Goal: Transaction & Acquisition: Book appointment/travel/reservation

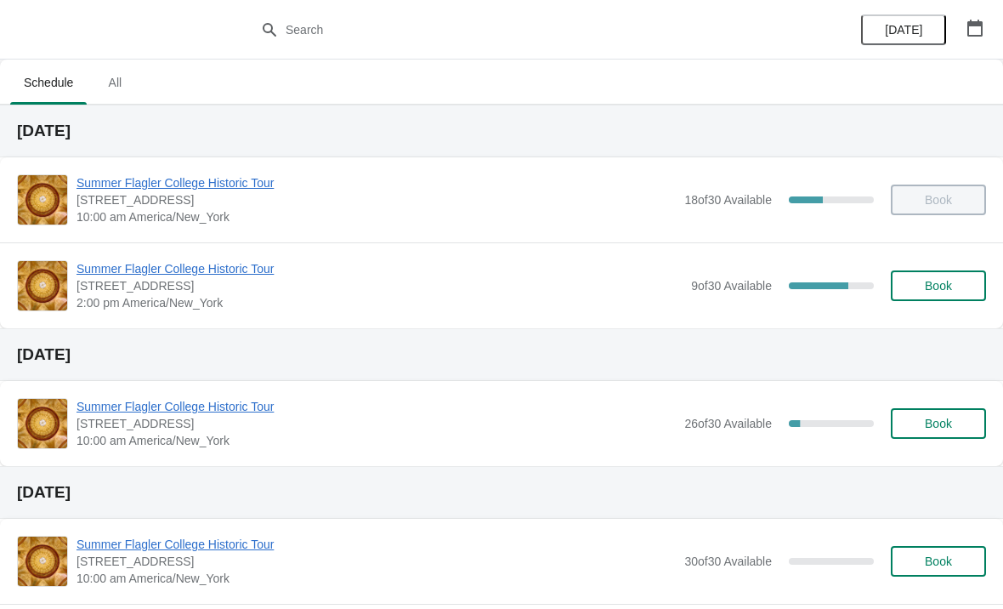
click at [139, 263] on span "Summer Flagler College Historic Tour" at bounding box center [380, 268] width 606 height 17
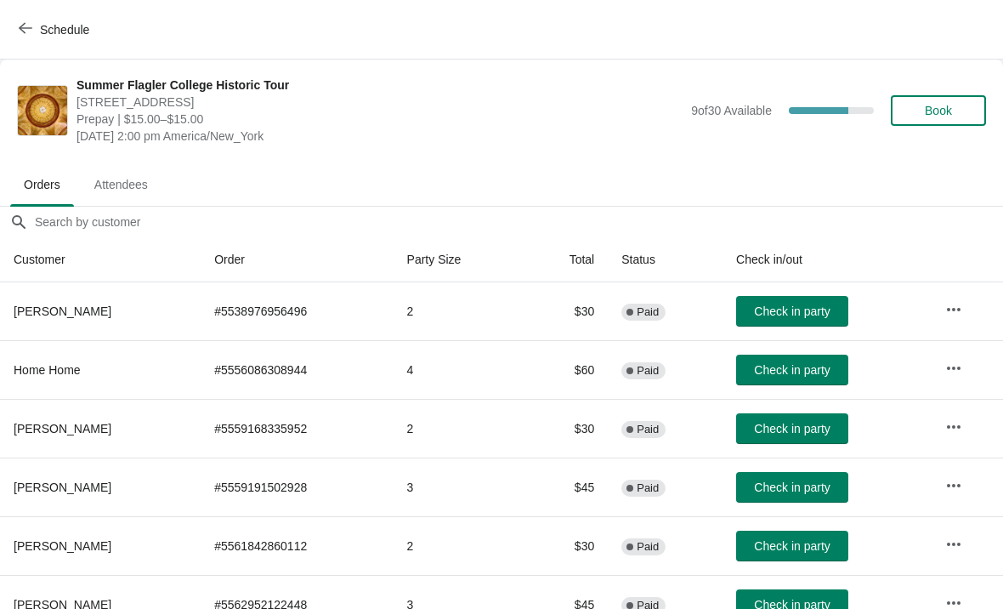
click at [952, 115] on span "Book" at bounding box center [938, 111] width 27 height 14
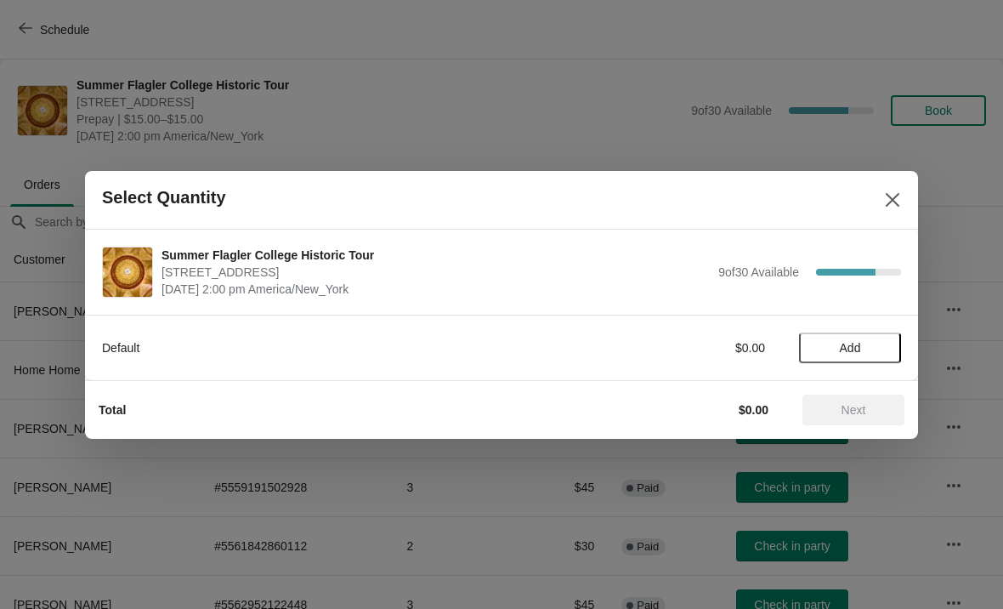
click at [866, 354] on span "Add" at bounding box center [849, 348] width 71 height 14
click at [878, 355] on icon at bounding box center [880, 347] width 18 height 18
click at [865, 408] on span "Next" at bounding box center [854, 410] width 25 height 14
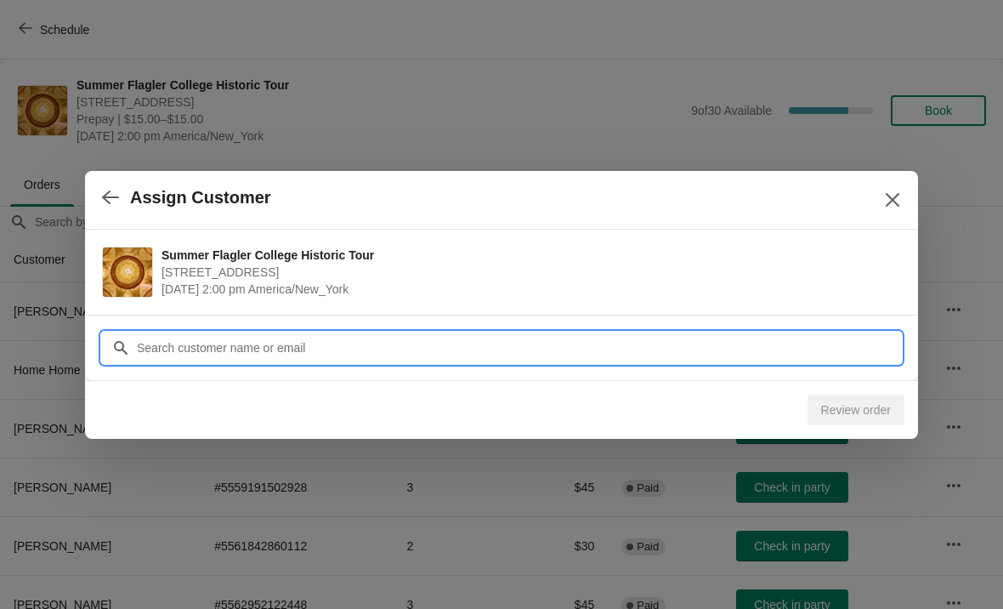
click at [674, 344] on input "Customer" at bounding box center [518, 347] width 765 height 31
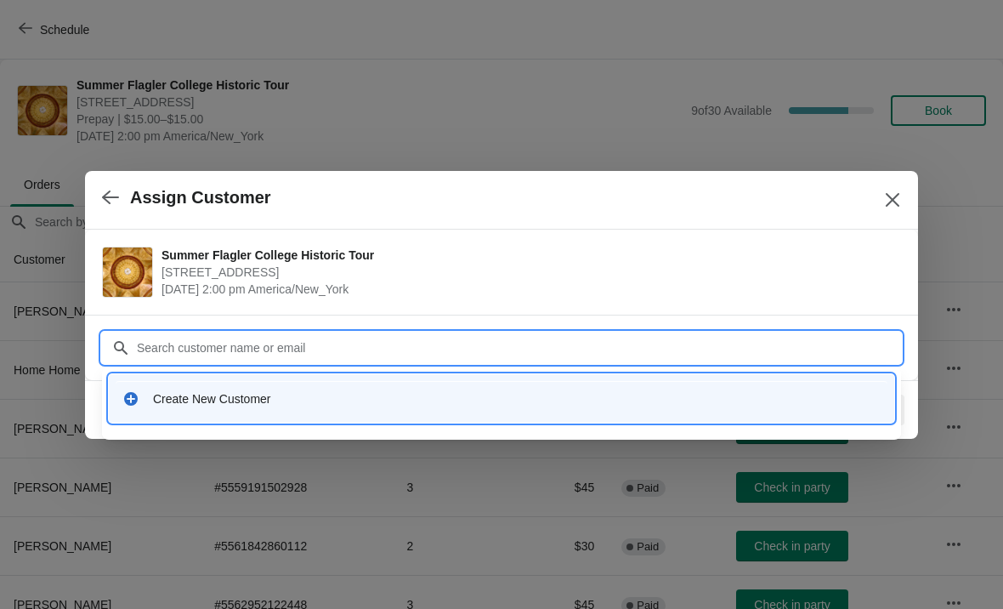
click at [174, 388] on div "Create New Customer" at bounding box center [502, 398] width 772 height 35
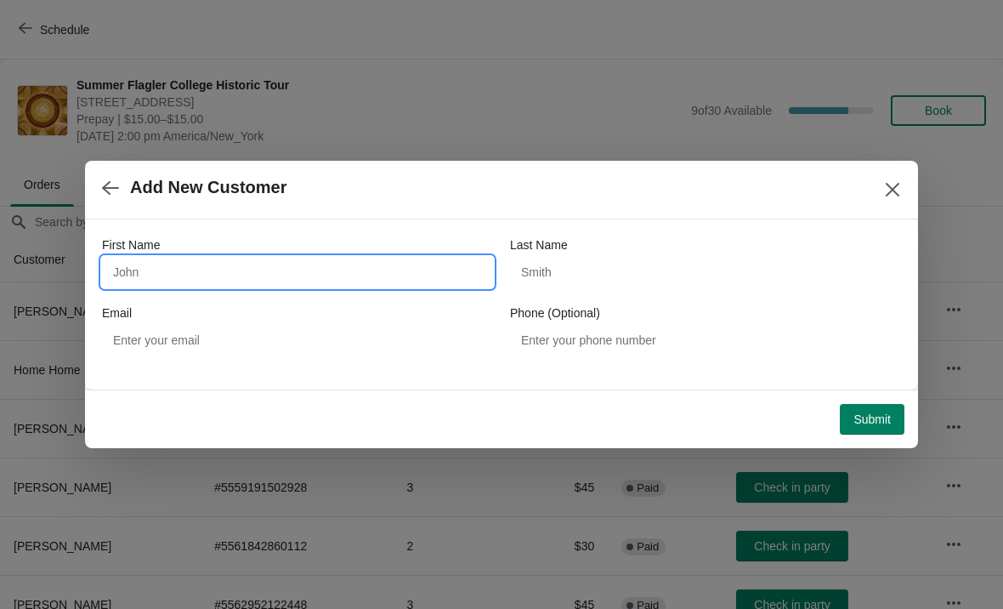
click at [173, 264] on input "First Name" at bounding box center [297, 272] width 391 height 31
type input "Flannery"
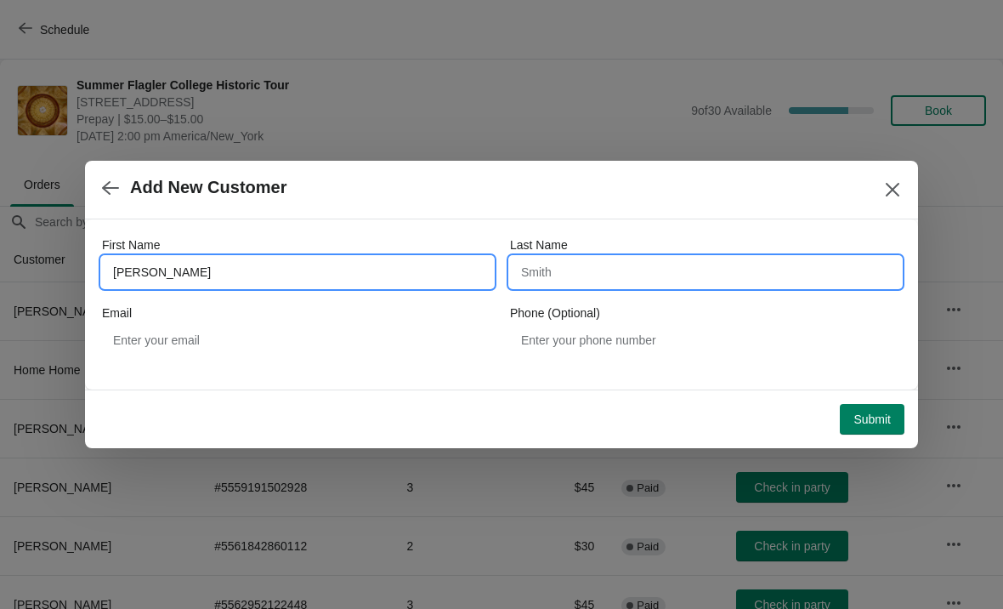
click at [637, 276] on input "Last Name" at bounding box center [705, 272] width 391 height 31
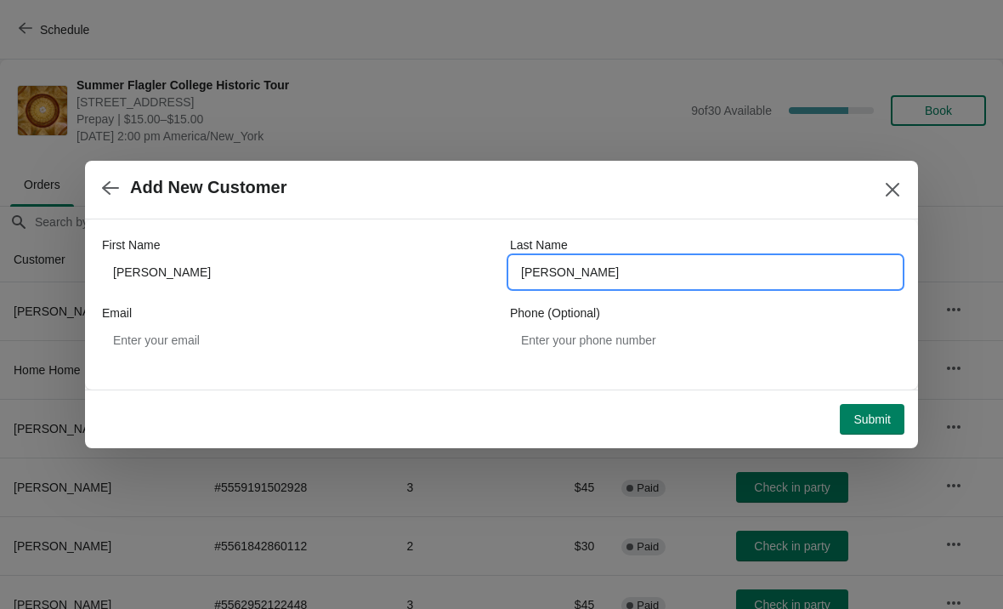
type input "Terrence"
click at [887, 420] on span "Submit" at bounding box center [872, 419] width 37 height 14
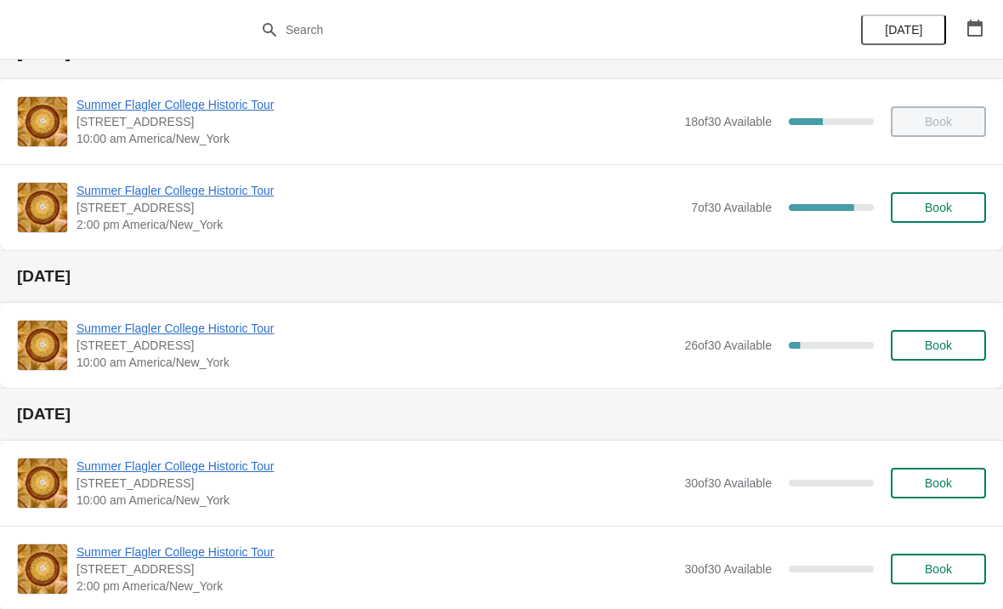
scroll to position [79, 0]
click at [938, 335] on button "Book" at bounding box center [938, 344] width 95 height 31
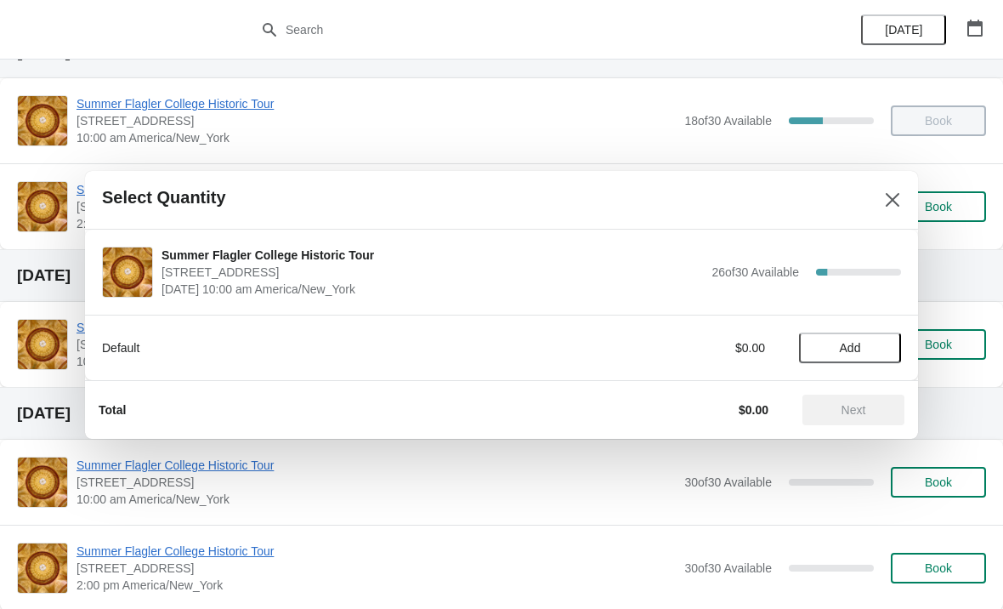
click at [859, 341] on span "Add" at bounding box center [850, 348] width 21 height 14
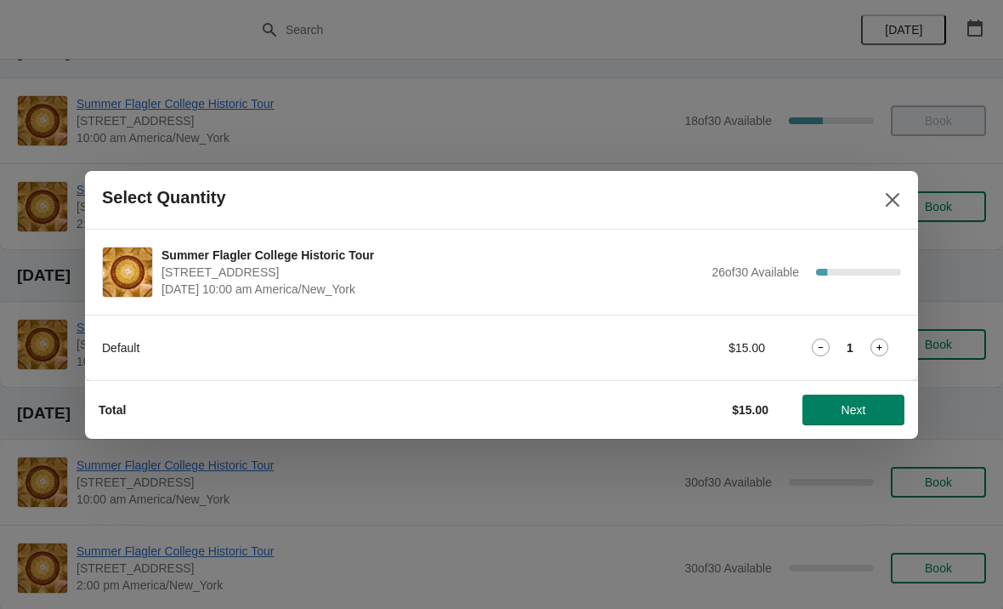
click at [876, 345] on icon at bounding box center [880, 347] width 18 height 18
click at [874, 353] on icon at bounding box center [880, 347] width 18 height 18
click at [873, 403] on span "Next" at bounding box center [853, 410] width 75 height 14
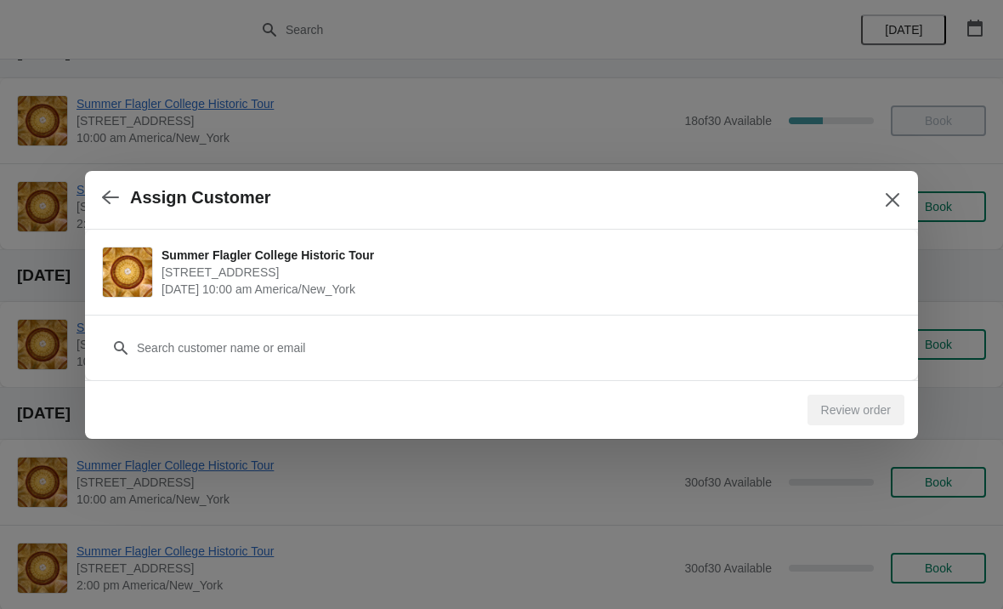
click at [648, 319] on div "Customer" at bounding box center [501, 339] width 799 height 48
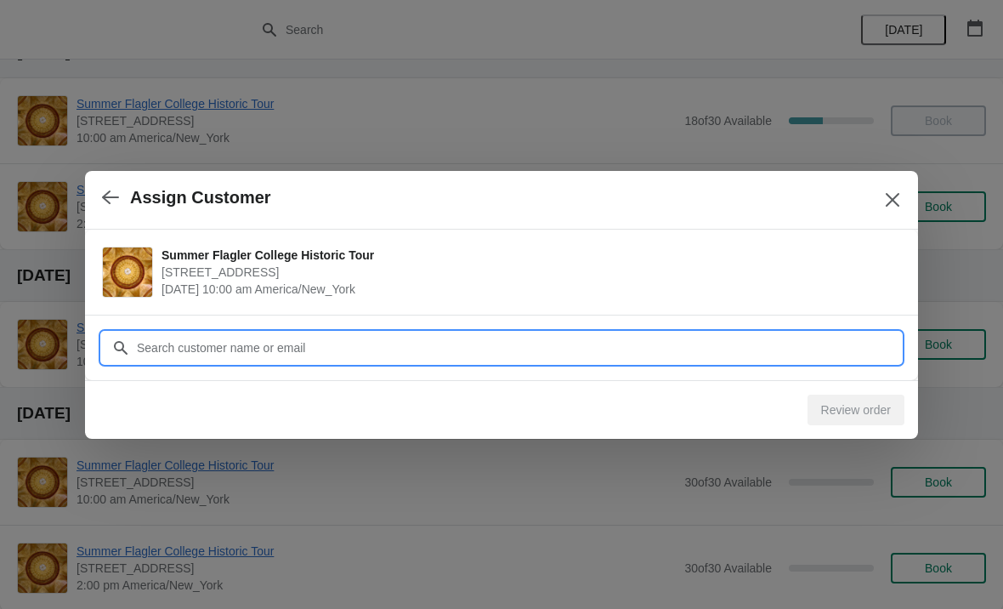
click at [416, 342] on input "Customer" at bounding box center [518, 347] width 765 height 31
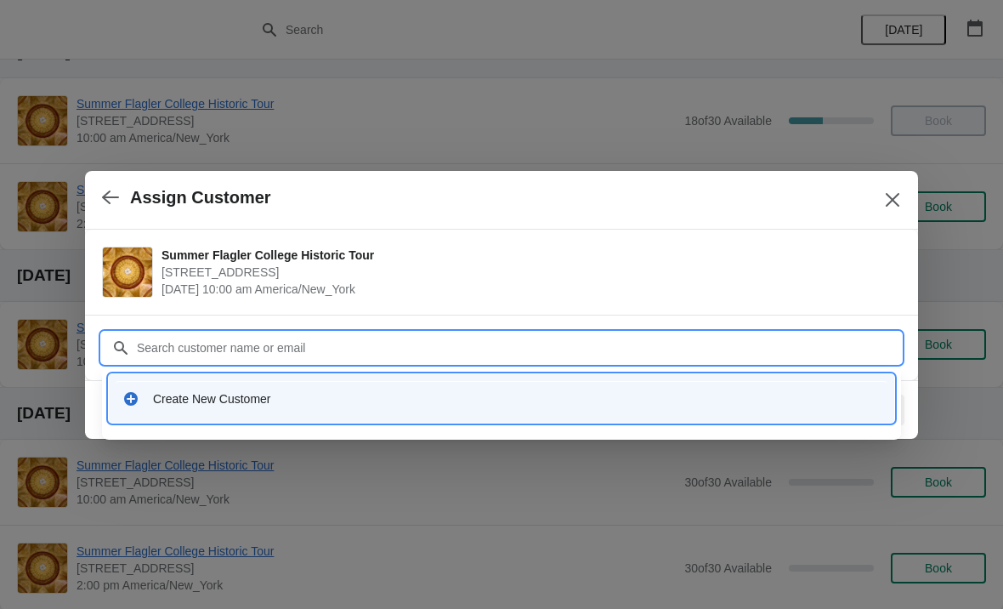
click at [287, 395] on div "Create New Customer" at bounding box center [517, 398] width 728 height 17
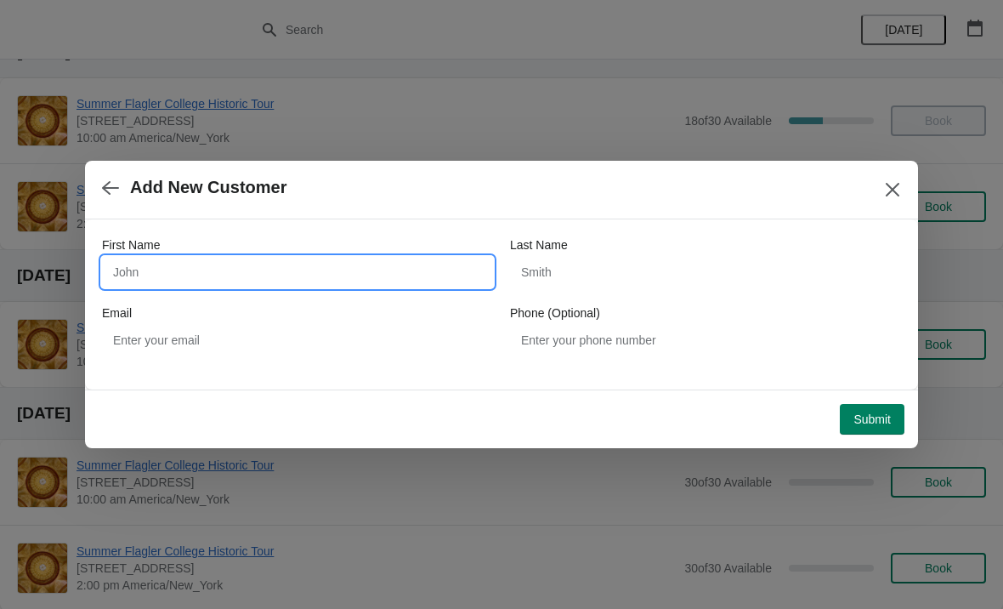
click at [275, 280] on input "First Name" at bounding box center [297, 272] width 391 height 31
type input "Elaine"
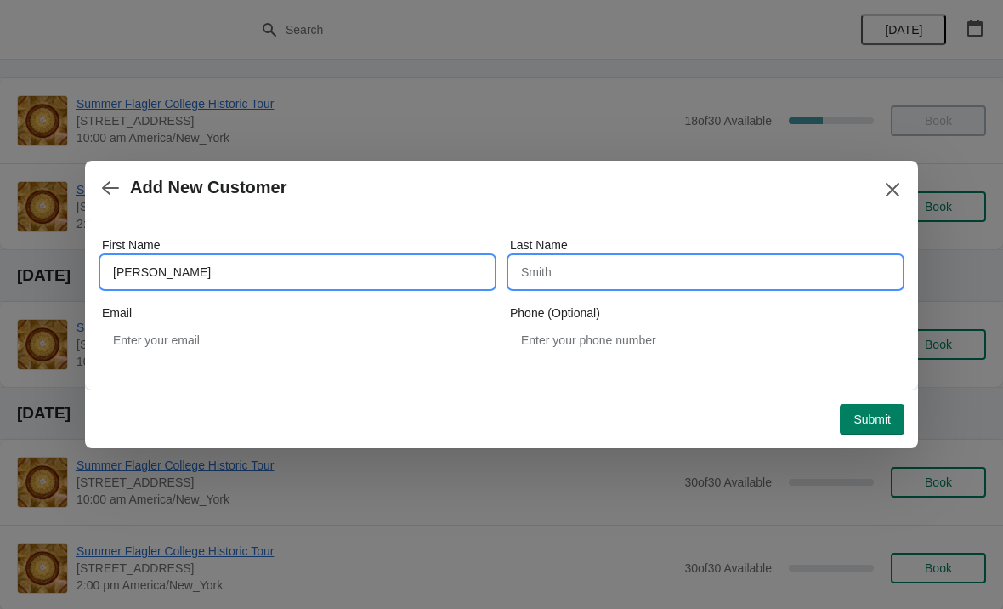
click at [657, 272] on input "Last Name" at bounding box center [705, 272] width 391 height 31
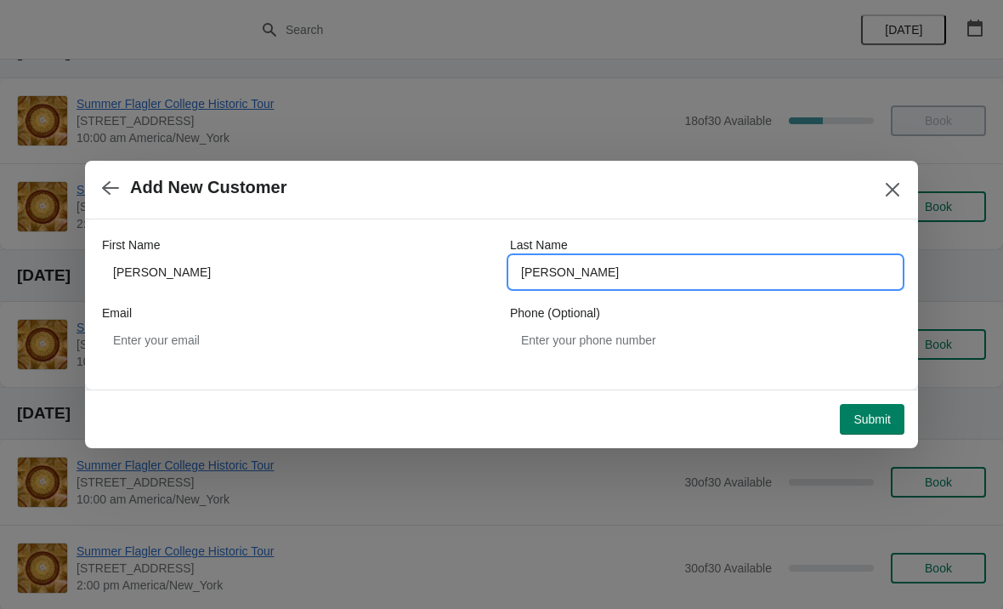
type input "Kuntz"
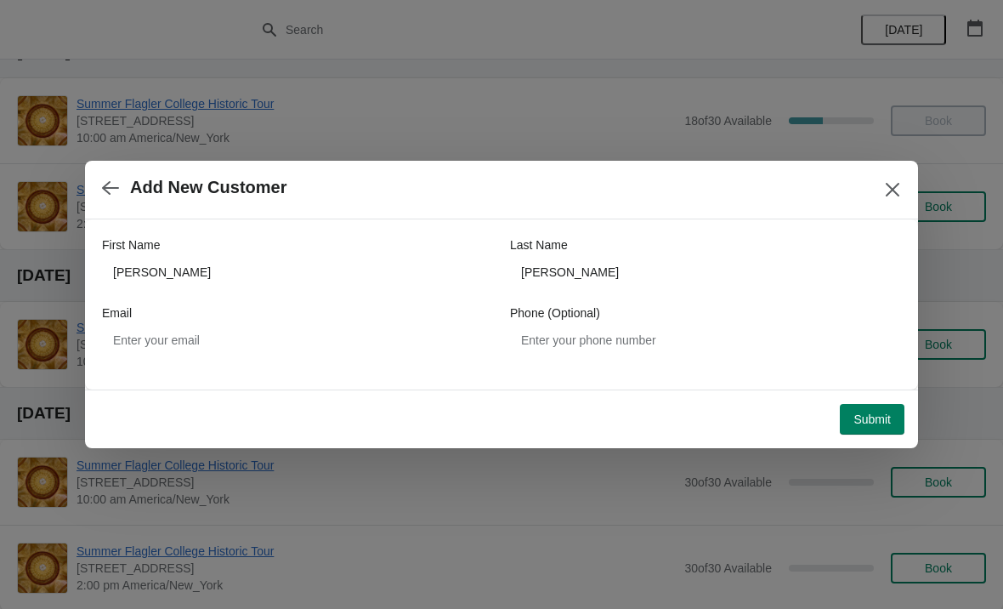
click at [876, 417] on span "Submit" at bounding box center [872, 419] width 37 height 14
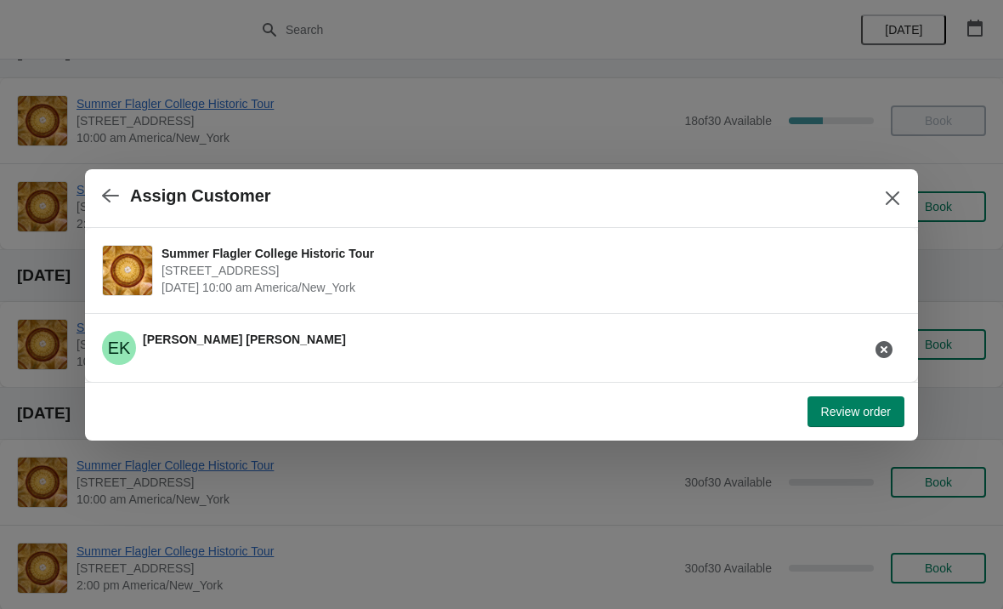
click at [869, 417] on span "Review order" at bounding box center [856, 412] width 70 height 14
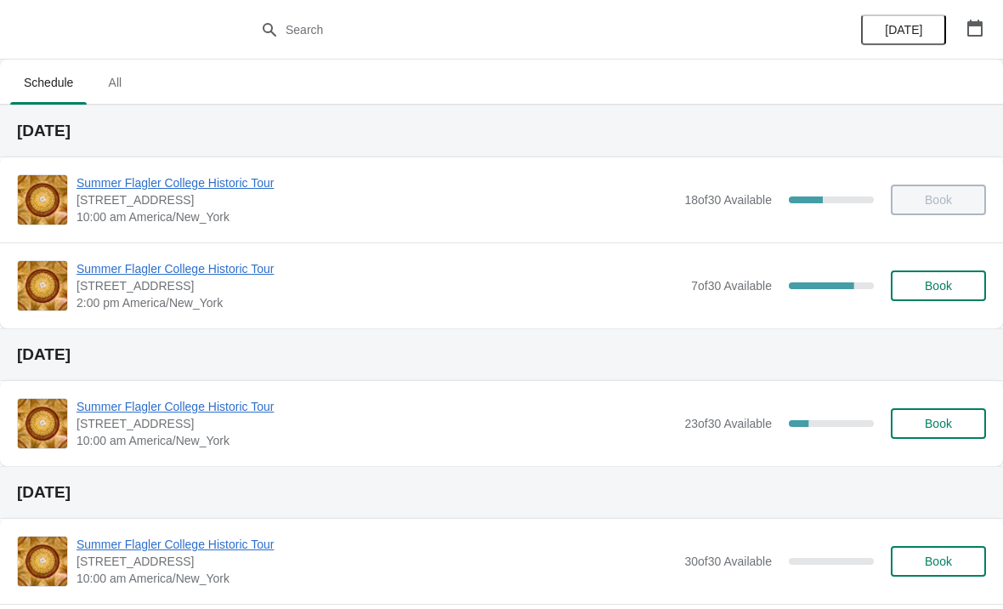
click at [236, 407] on span "Summer Flagler College Historic Tour" at bounding box center [376, 406] width 599 height 17
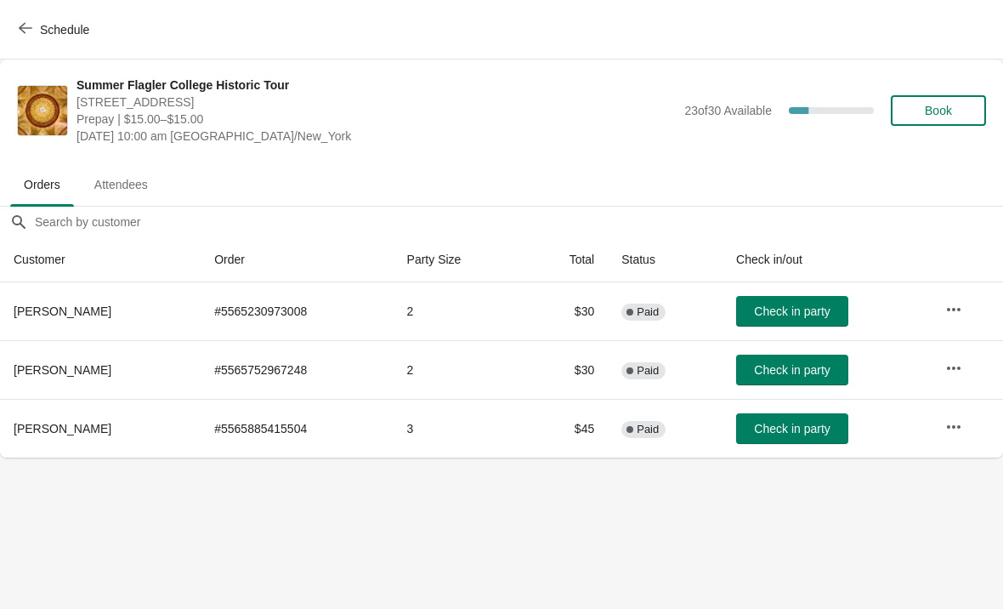
click at [961, 426] on icon "button" at bounding box center [954, 425] width 14 height 3
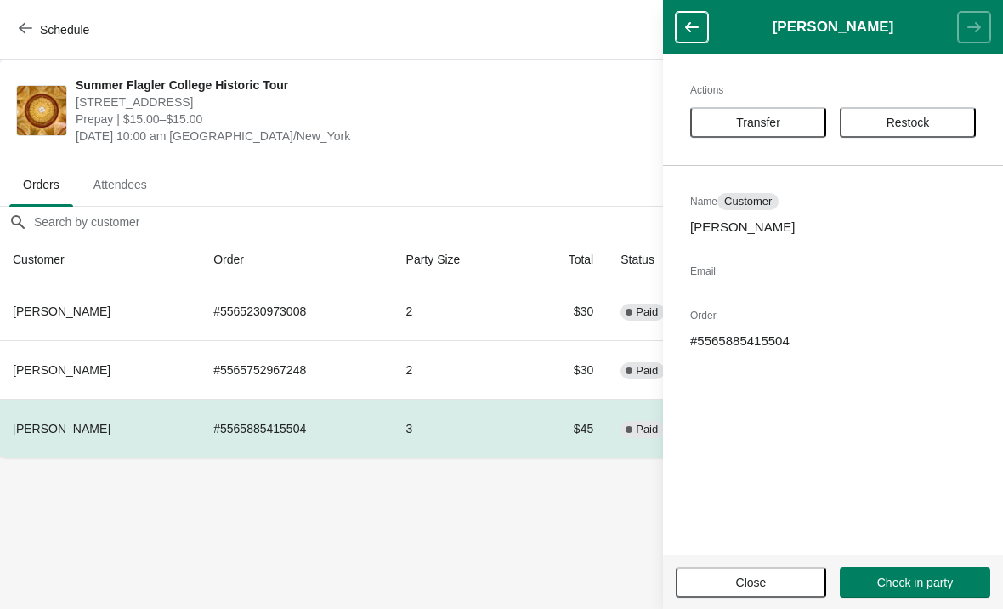
click at [297, 518] on body "Schedule Summer Flagler College Historic Tour [STREET_ADDRESS][PERSON_NAME] Pre…" at bounding box center [500, 304] width 1003 height 609
click at [706, 17] on button "button" at bounding box center [692, 27] width 32 height 31
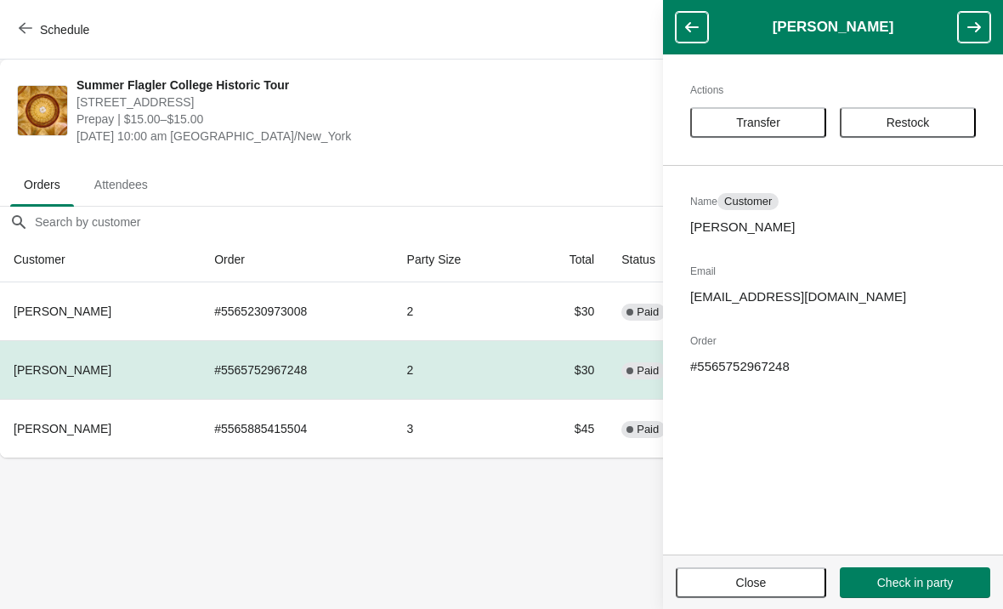
click at [981, 30] on icon "button" at bounding box center [974, 27] width 17 height 17
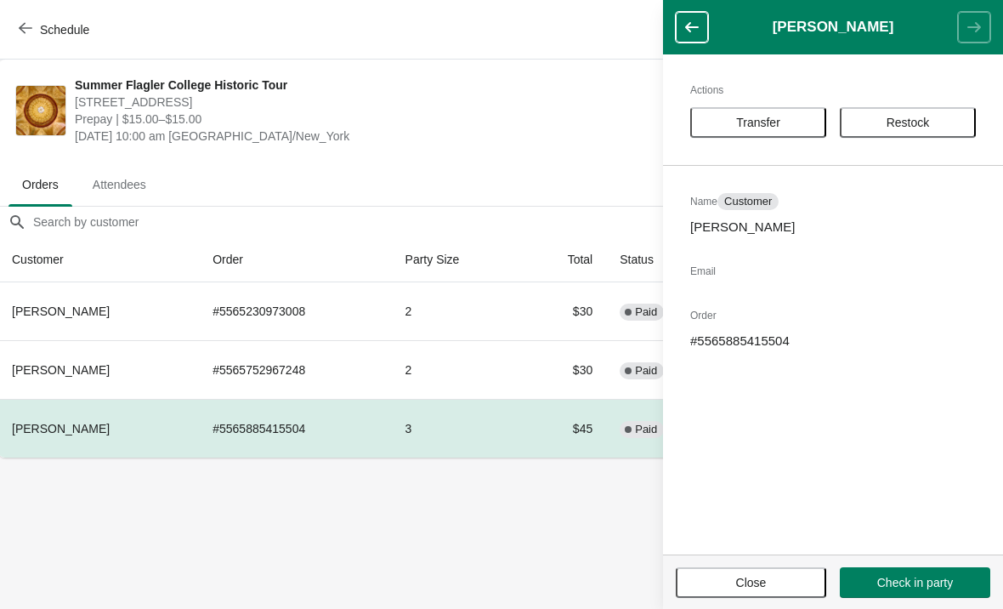
scroll to position [0, 1]
click at [769, 570] on button "Close" at bounding box center [751, 582] width 150 height 31
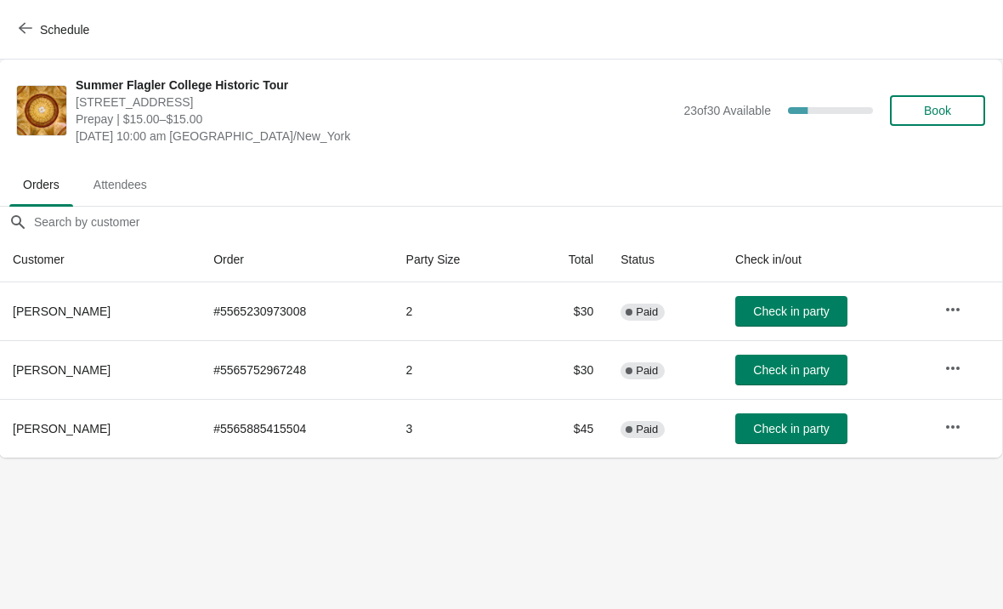
click at [961, 418] on icon "button" at bounding box center [952, 426] width 17 height 17
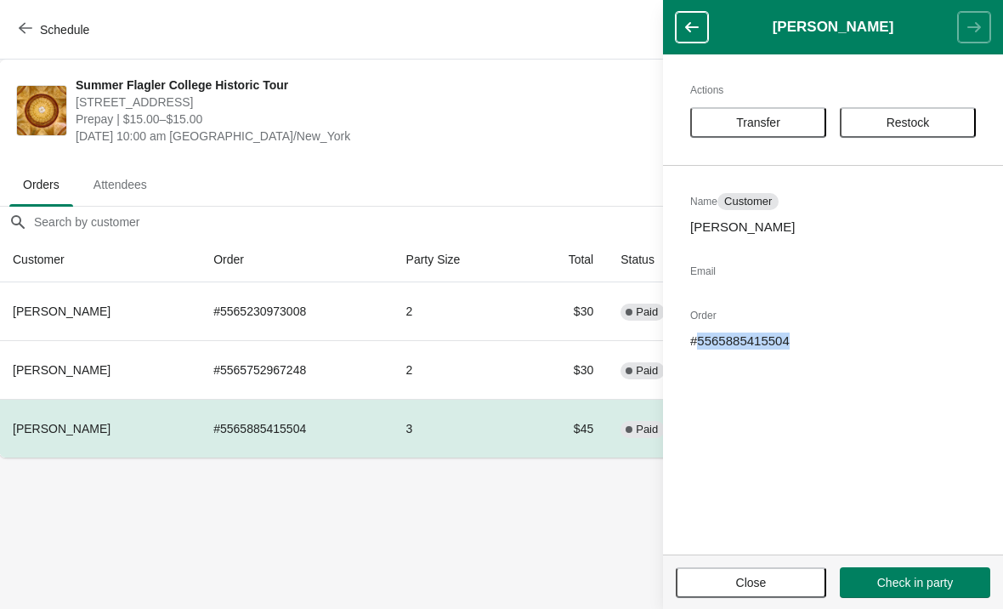
click at [941, 474] on div "Actions Transfer Restock Name Customer [PERSON_NAME] Email Order # 5565885415504" at bounding box center [833, 304] width 340 height 500
click at [462, 547] on body "Schedule Summer Flagler College Historic Tour [STREET_ADDRESS][PERSON_NAME] Pre…" at bounding box center [500, 304] width 1003 height 609
click at [1002, 6] on header "[PERSON_NAME]" at bounding box center [833, 27] width 340 height 54
click at [765, 579] on span "Close" at bounding box center [751, 583] width 31 height 14
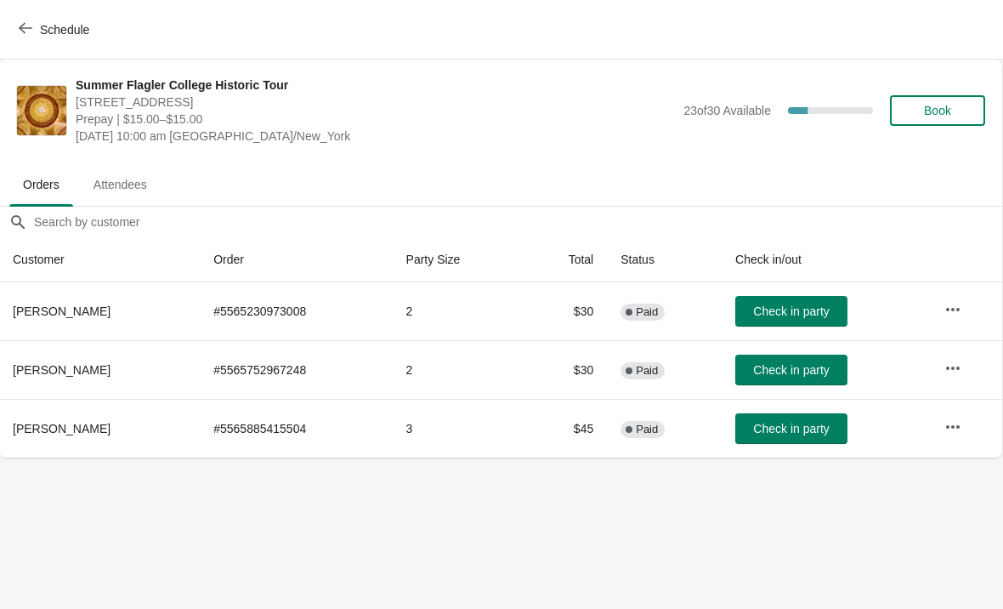
click at [958, 425] on icon "button" at bounding box center [952, 426] width 17 height 17
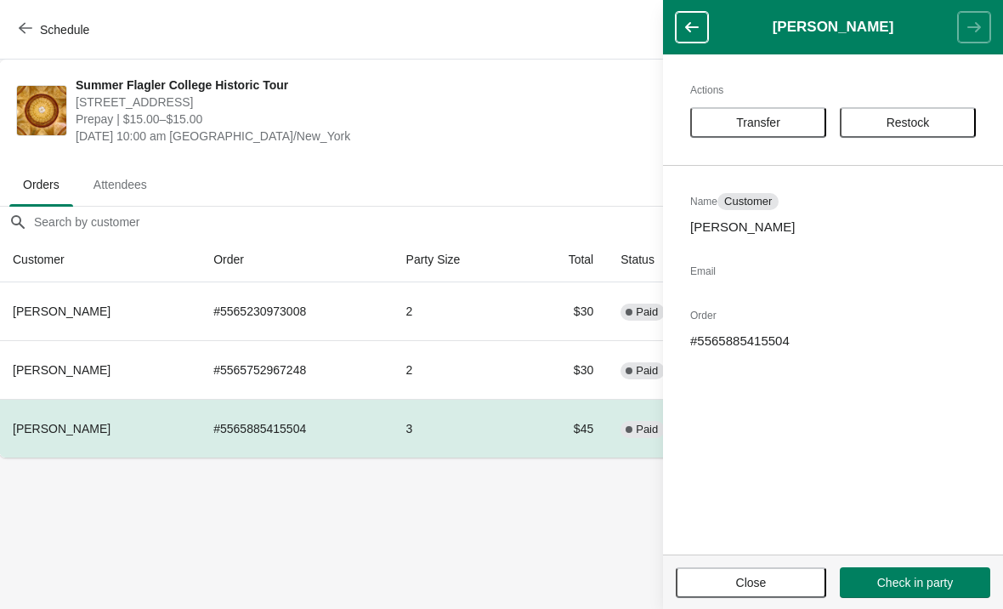
click at [766, 248] on div "Actions Transfer Restock Name Customer [PERSON_NAME] Email Order # 5565885415504" at bounding box center [833, 304] width 340 height 500
click at [773, 277] on h2 "Email" at bounding box center [833, 271] width 286 height 17
click at [457, 547] on body "Schedule Summer Flagler College Historic Tour [STREET_ADDRESS][PERSON_NAME] Pre…" at bounding box center [500, 304] width 1003 height 609
click at [448, 551] on body "Schedule Summer Flagler College Historic Tour [STREET_ADDRESS][PERSON_NAME] Pre…" at bounding box center [500, 304] width 1003 height 609
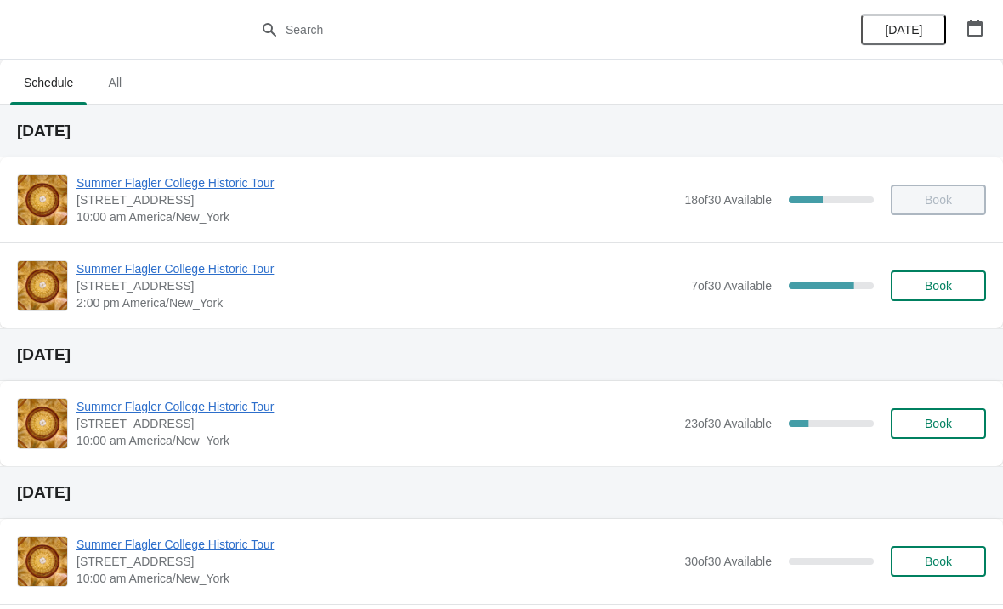
click at [938, 285] on span "Book" at bounding box center [938, 286] width 27 height 14
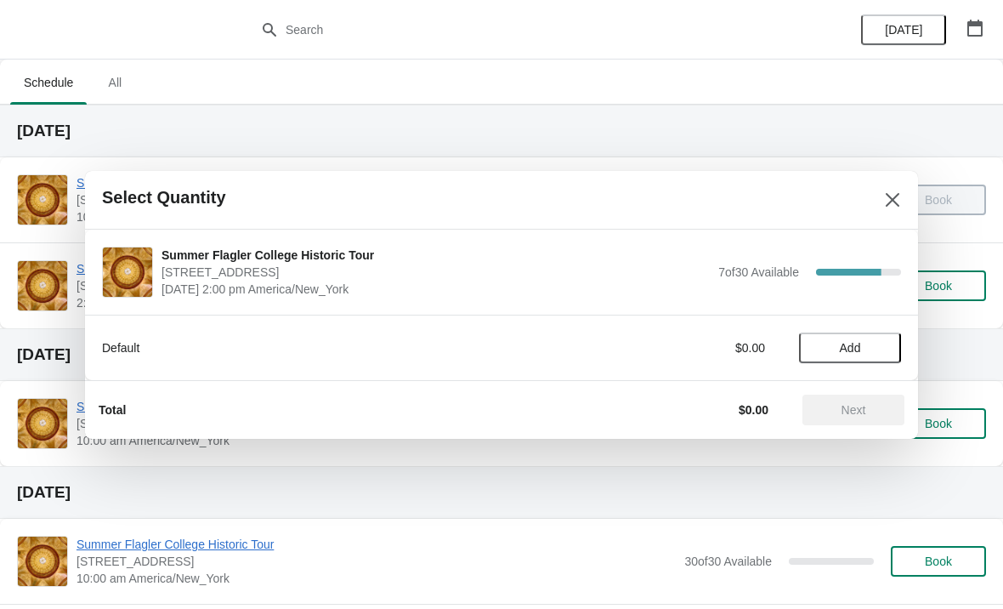
click at [869, 348] on span "Add" at bounding box center [849, 348] width 71 height 14
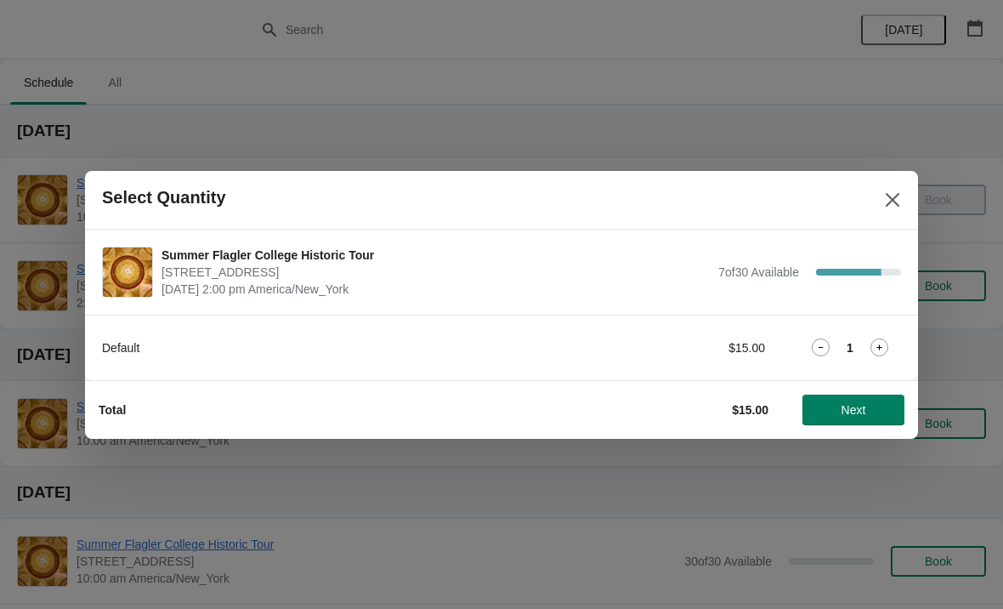
click at [882, 339] on icon at bounding box center [880, 347] width 18 height 18
click at [866, 411] on span "Next" at bounding box center [854, 410] width 25 height 14
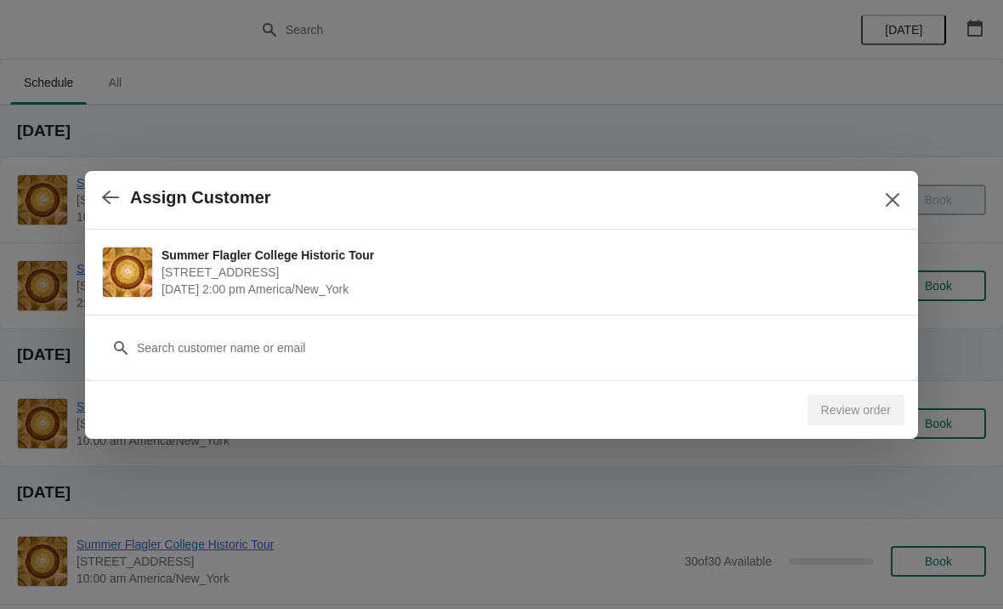
click at [887, 201] on icon "Close" at bounding box center [892, 199] width 17 height 17
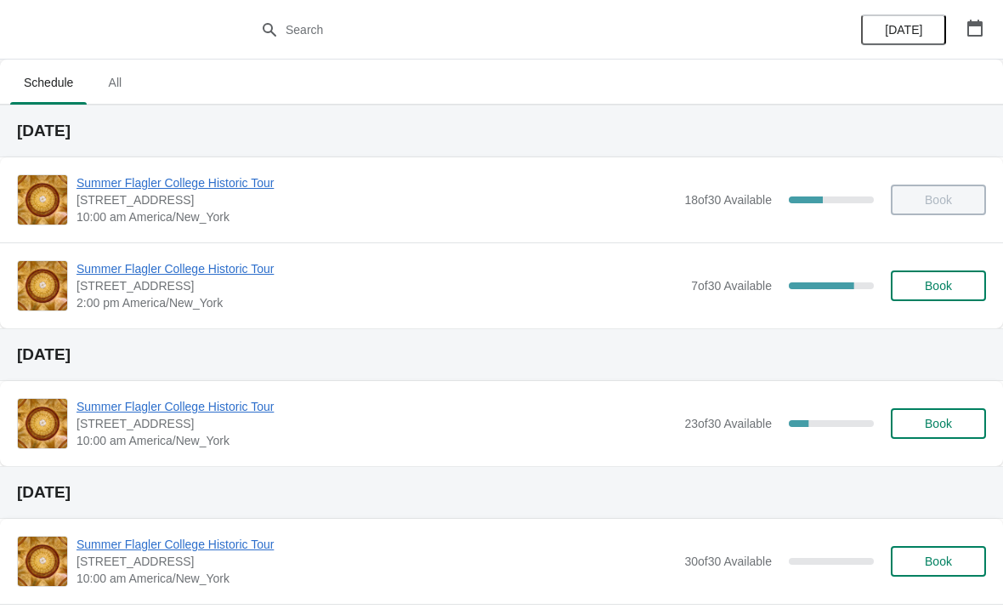
click at [925, 287] on span "Book" at bounding box center [938, 286] width 27 height 14
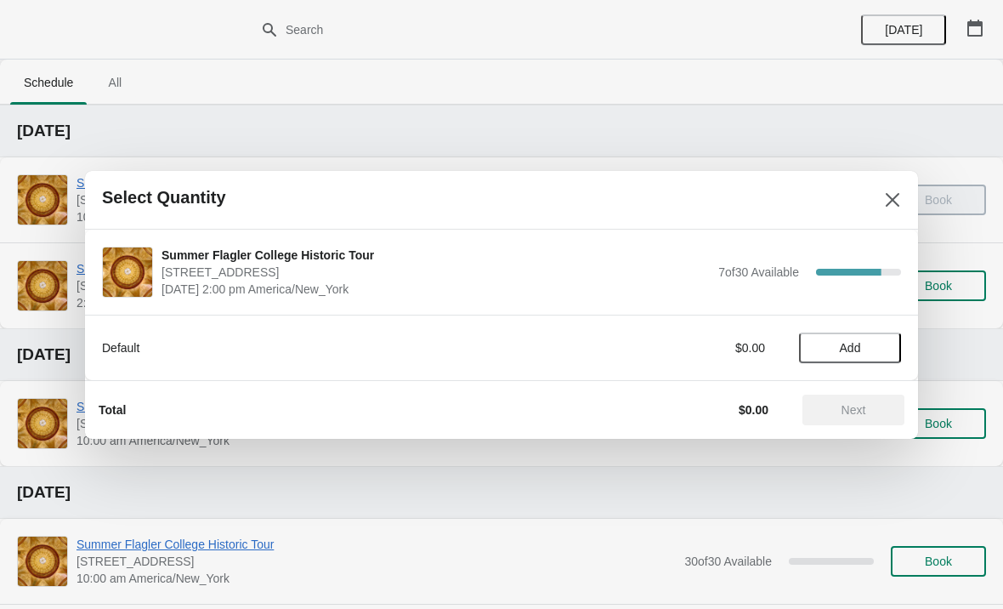
click at [859, 348] on span "Add" at bounding box center [850, 348] width 21 height 14
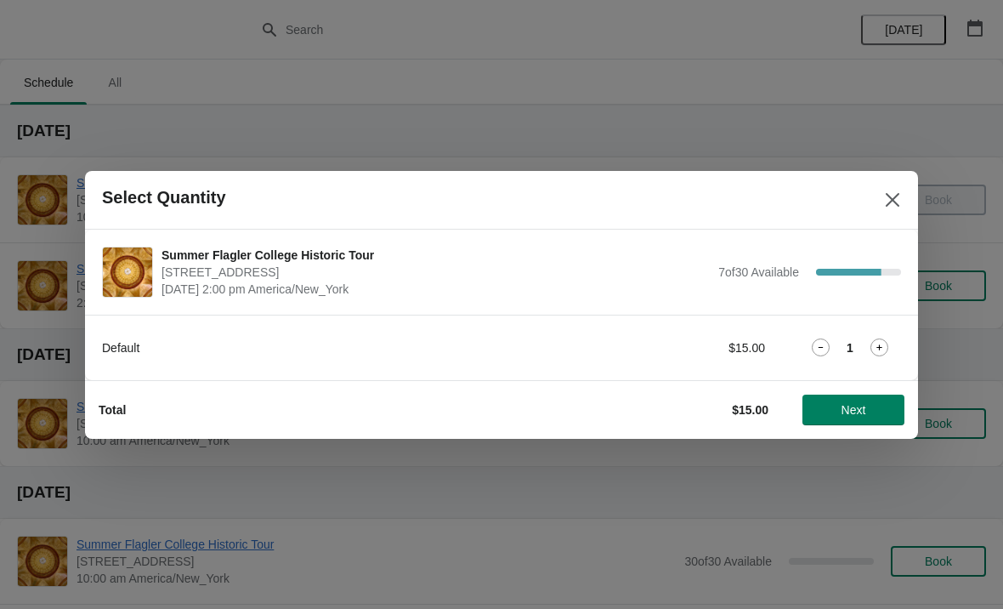
click at [886, 350] on icon at bounding box center [880, 347] width 18 height 18
click at [867, 416] on span "Next" at bounding box center [853, 410] width 75 height 14
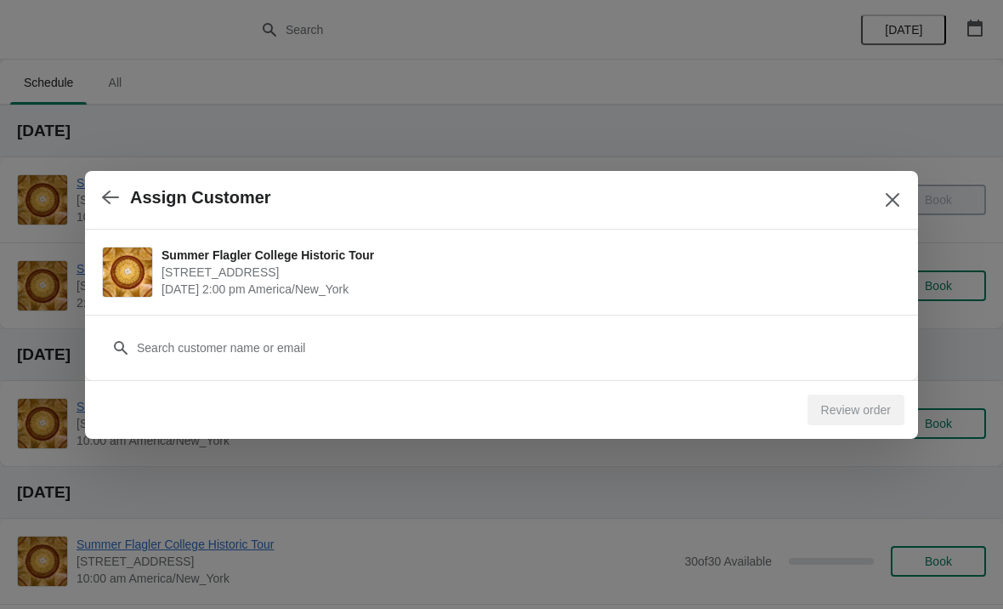
click at [547, 315] on div "Customer" at bounding box center [501, 339] width 799 height 48
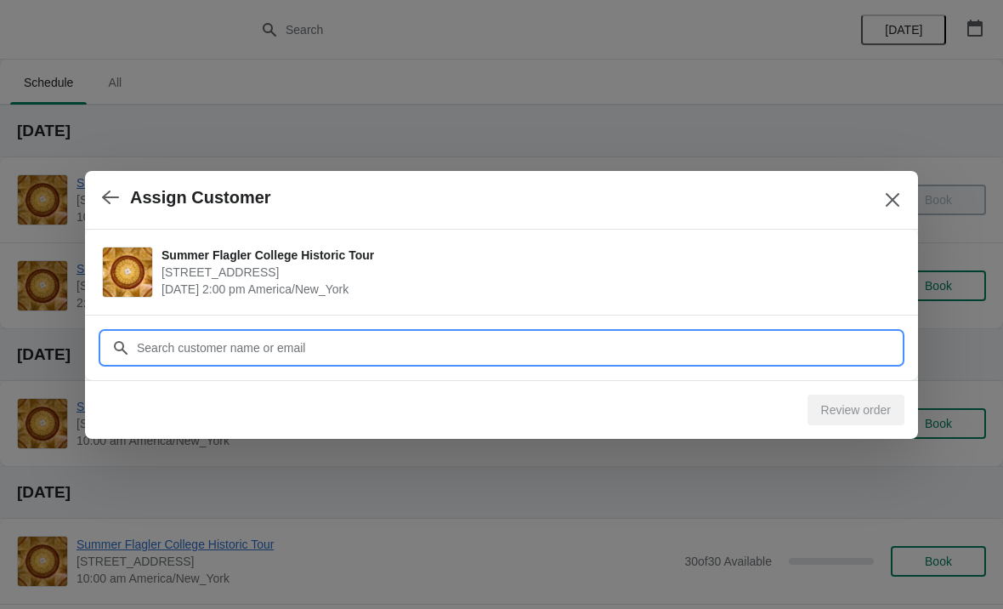
click at [538, 356] on input "Customer" at bounding box center [518, 347] width 765 height 31
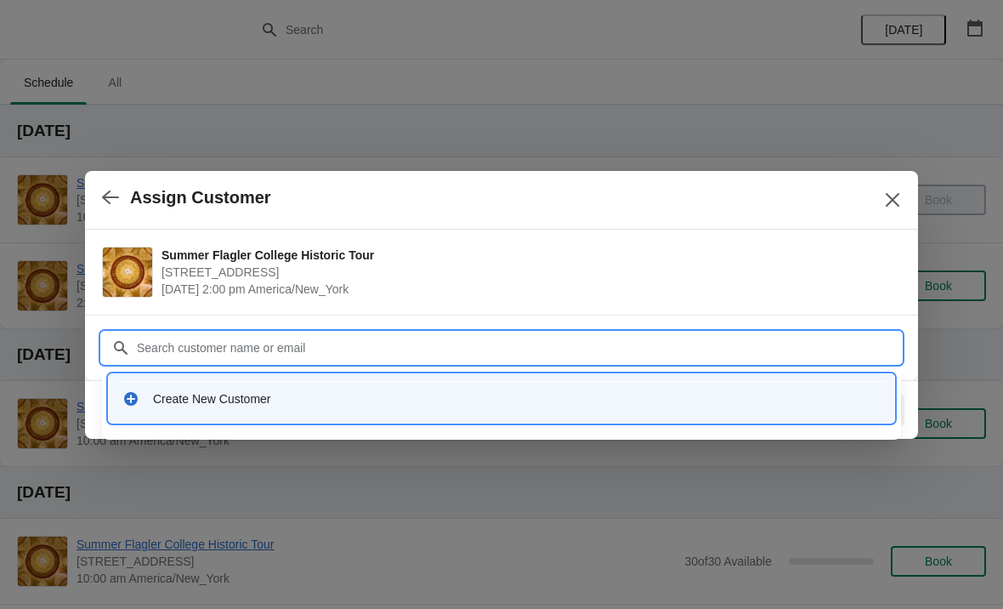
click at [279, 401] on div "Create New Customer" at bounding box center [517, 398] width 728 height 17
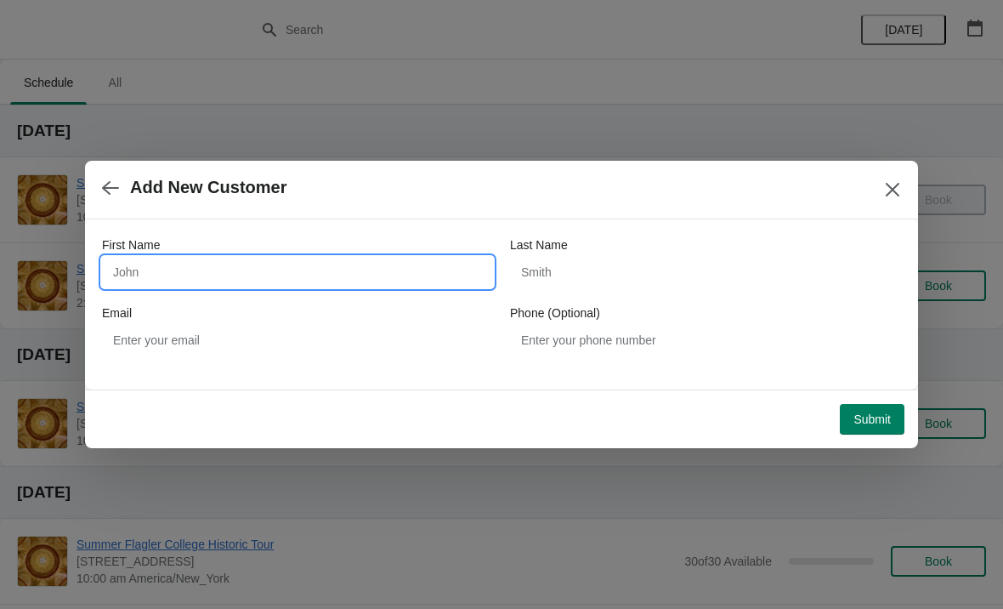
click at [299, 269] on input "First Name" at bounding box center [297, 272] width 391 height 31
type input "Sophia"
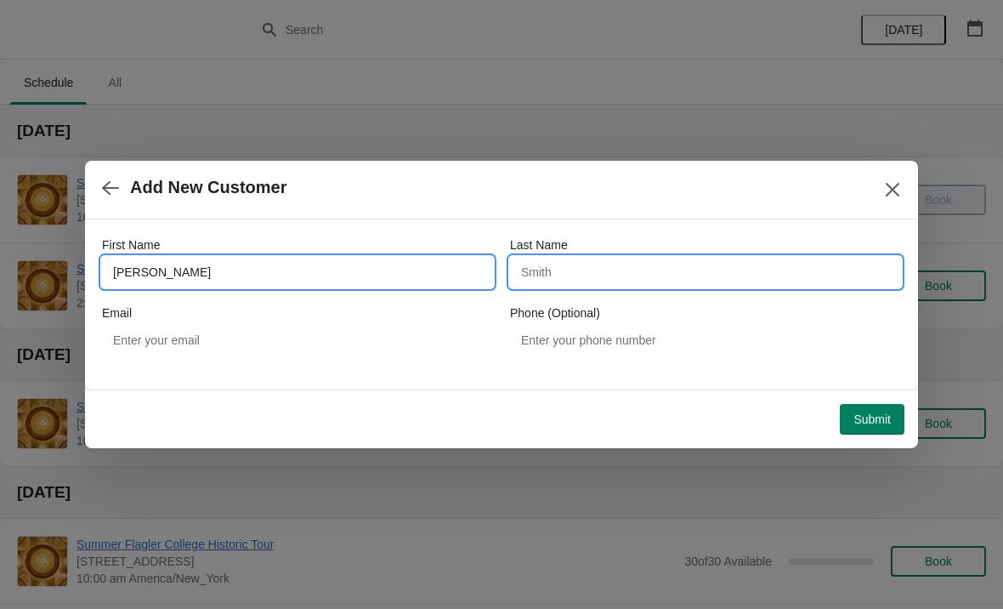
click at [629, 285] on input "Last Name" at bounding box center [705, 272] width 391 height 31
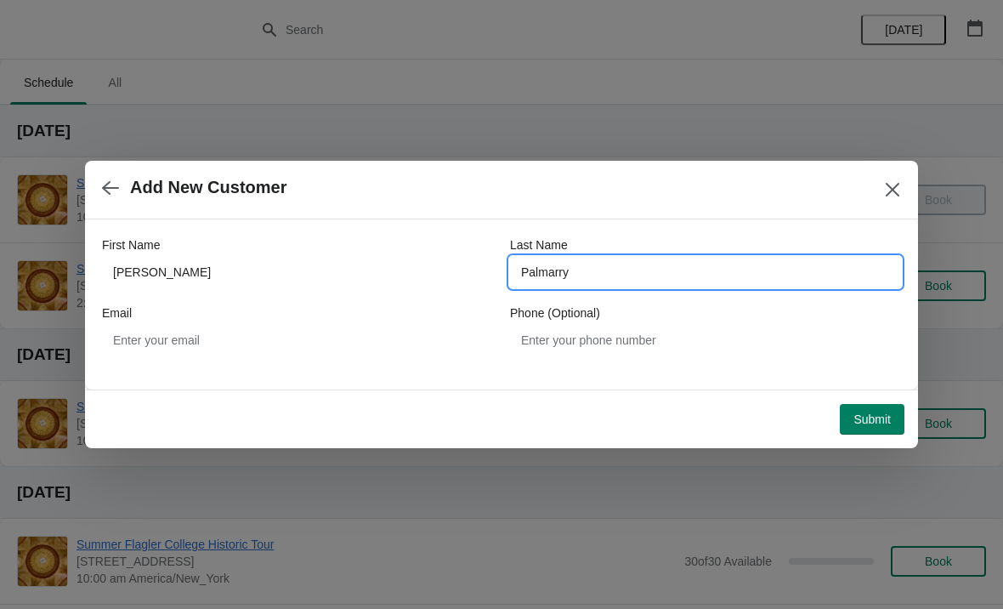
type input "Palmarry"
click at [880, 427] on button "Submit" at bounding box center [872, 419] width 65 height 31
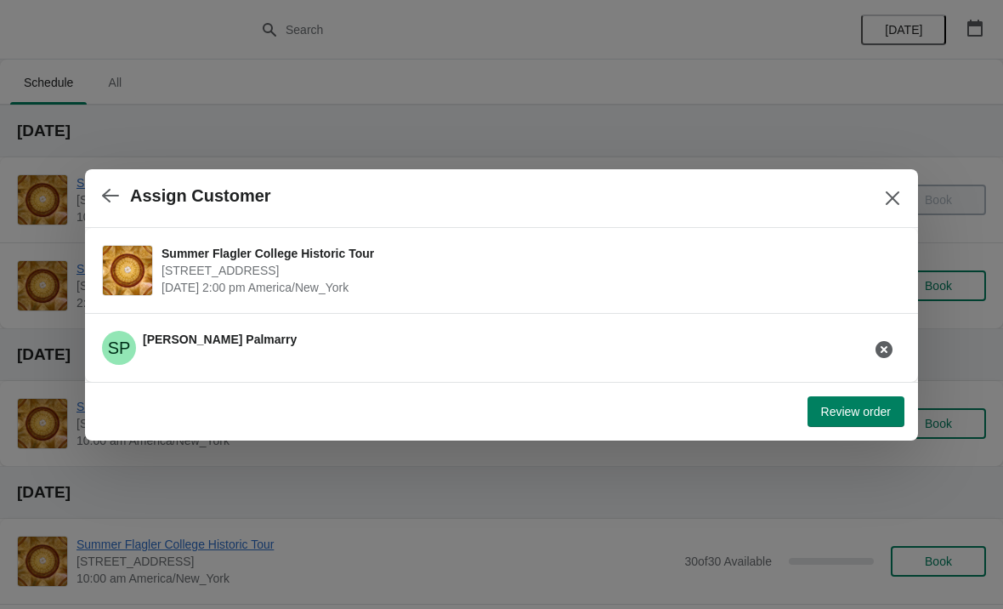
click at [858, 414] on span "Review order" at bounding box center [856, 412] width 70 height 14
